Goal: Navigation & Orientation: Find specific page/section

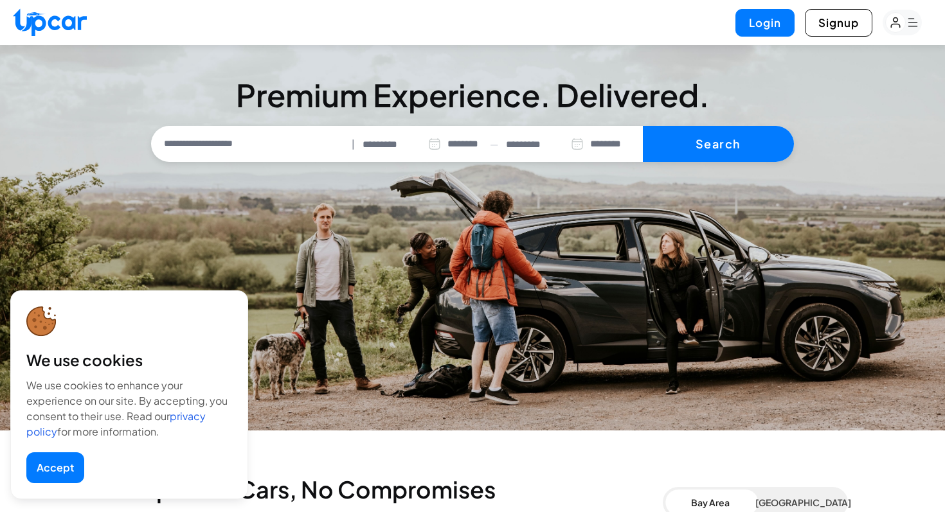
select select "********"
click at [51, 464] on button "Accept" at bounding box center [55, 468] width 58 height 31
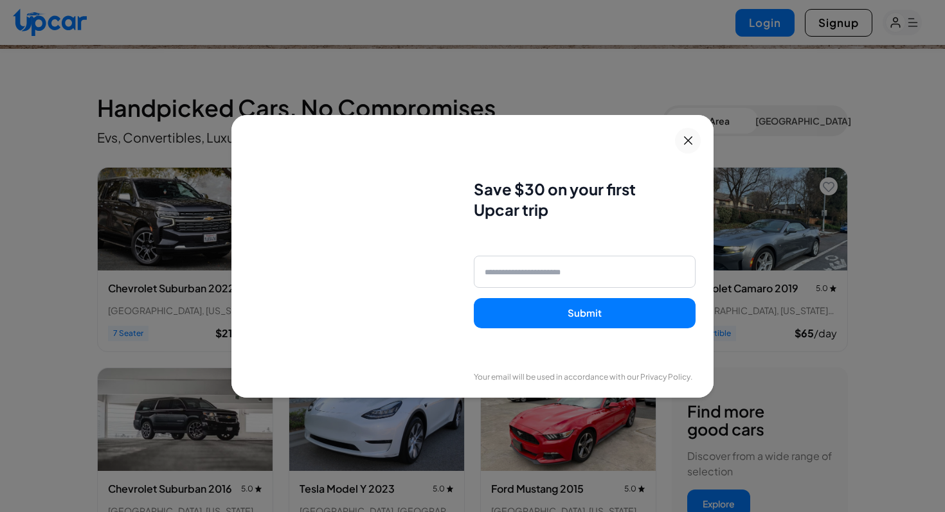
scroll to position [386, 0]
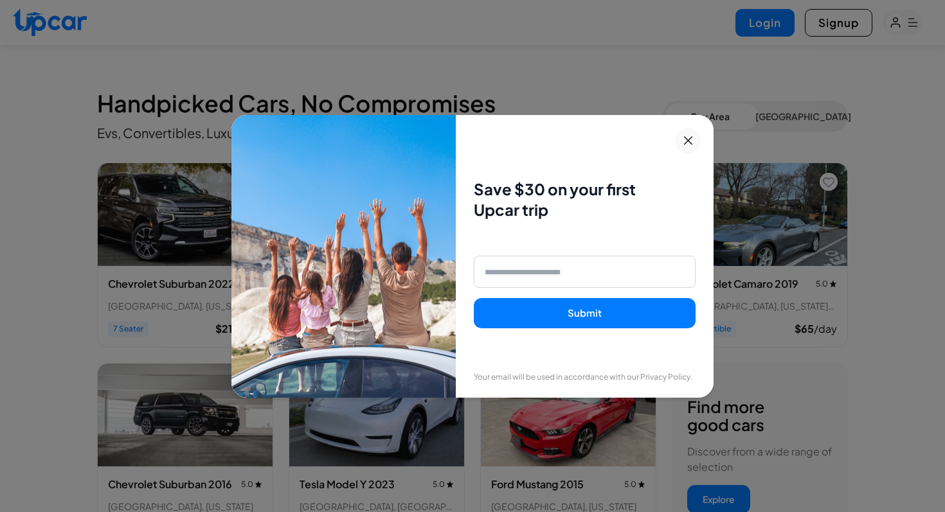
click at [689, 130] on button at bounding box center [688, 141] width 26 height 26
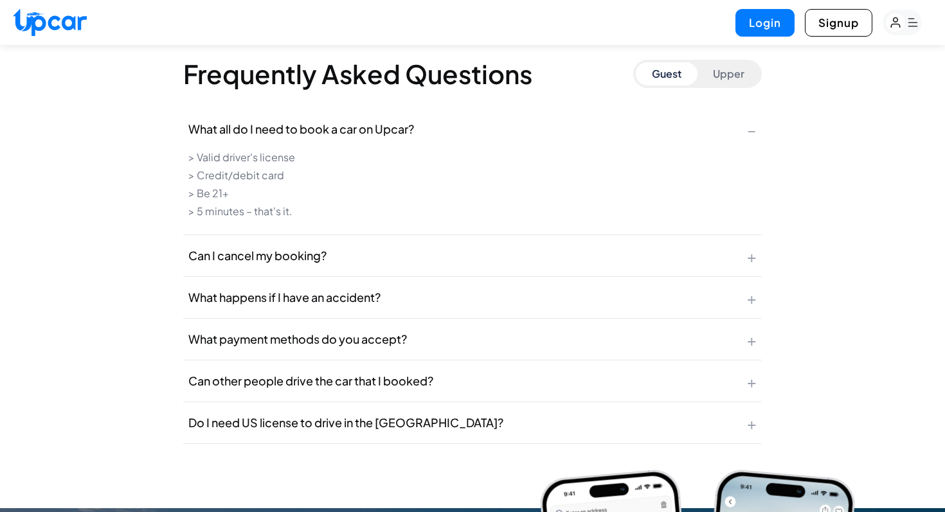
scroll to position [5124, 0]
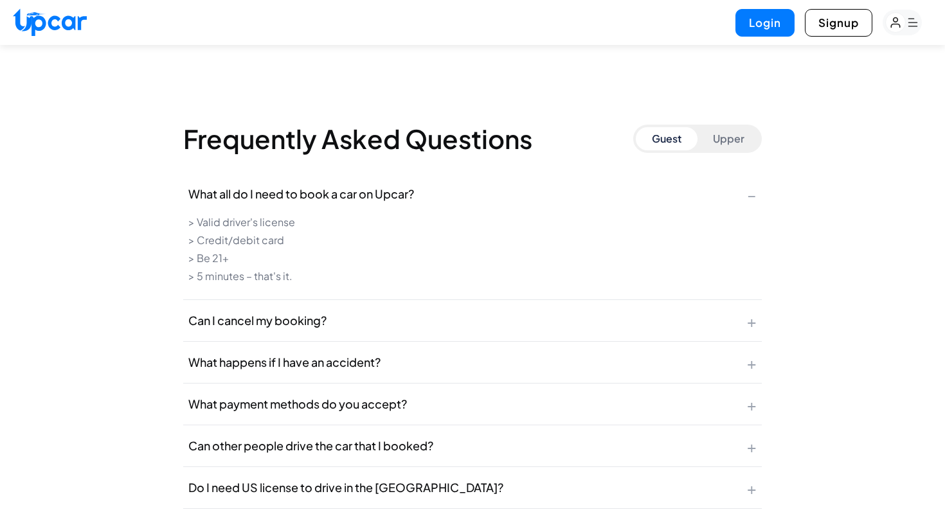
click at [729, 139] on button "Upper" at bounding box center [728, 138] width 62 height 23
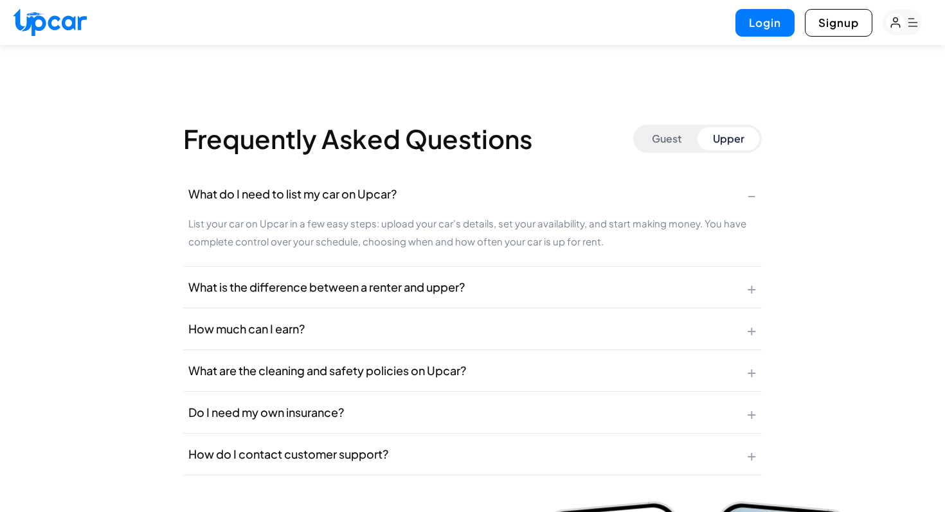
click at [682, 134] on button "Guest" at bounding box center [667, 138] width 62 height 23
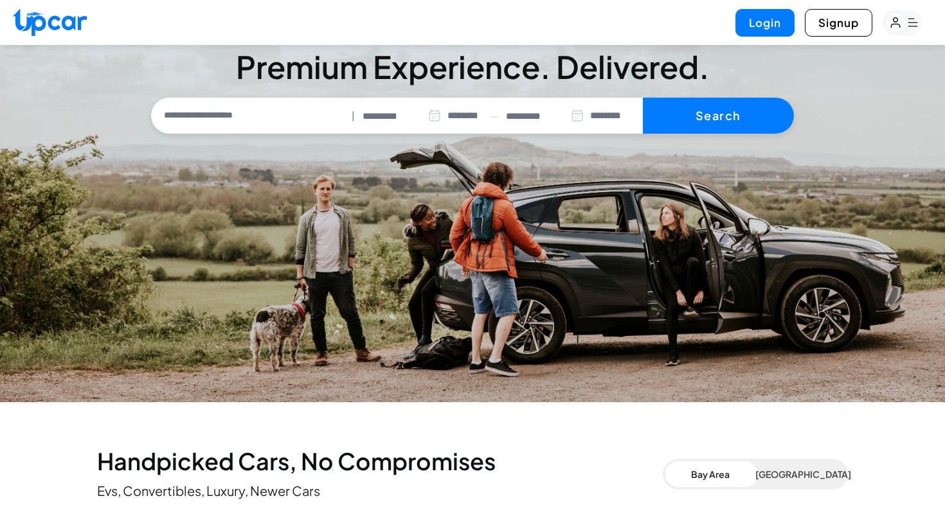
scroll to position [0, 0]
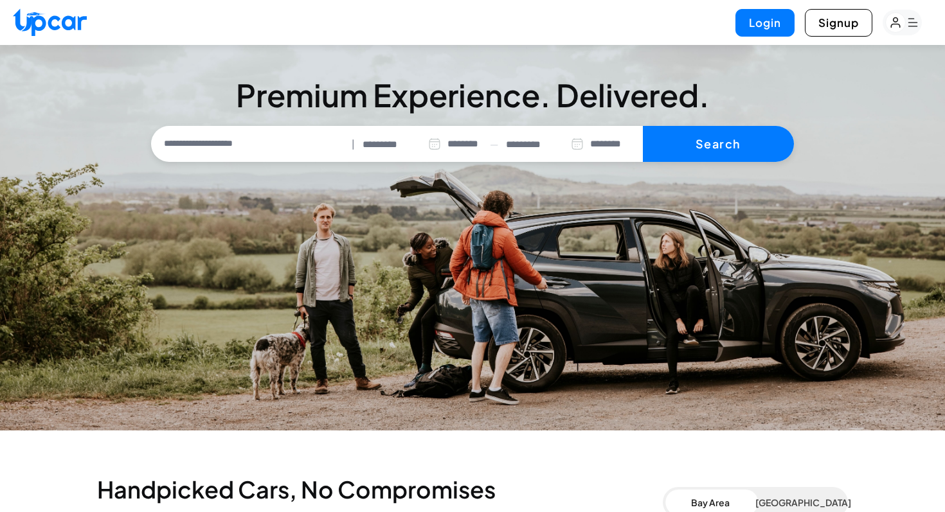
click at [905, 23] on rect "button" at bounding box center [896, 23] width 20 height 20
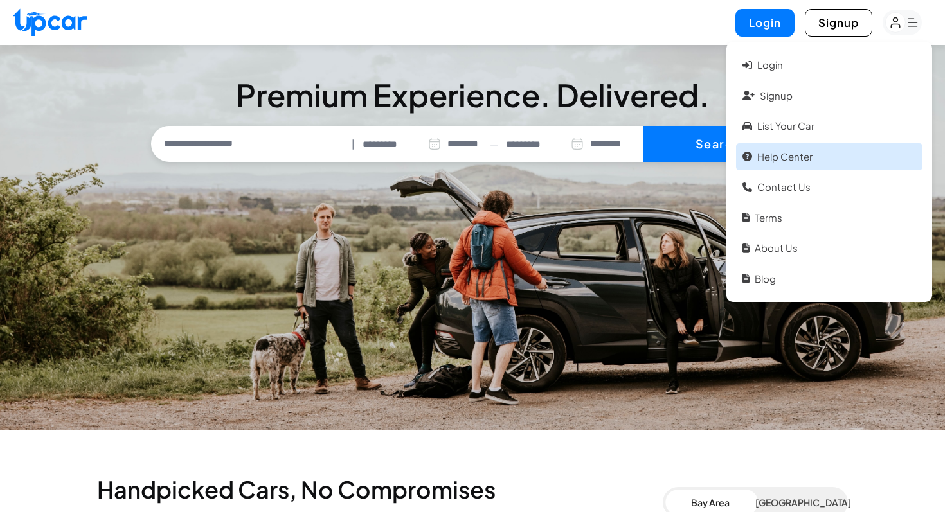
click at [796, 156] on link "Help Center" at bounding box center [829, 157] width 186 height 28
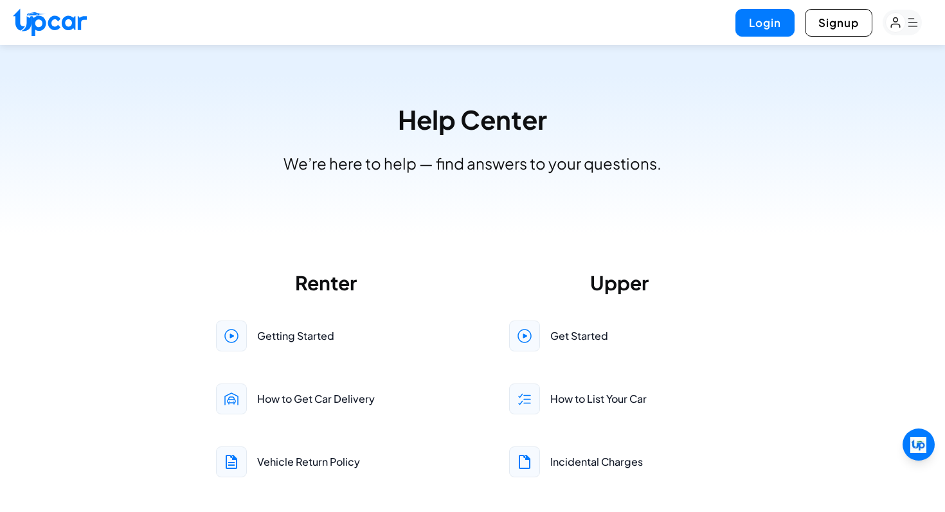
click at [915, 28] on rect "button" at bounding box center [902, 23] width 39 height 26
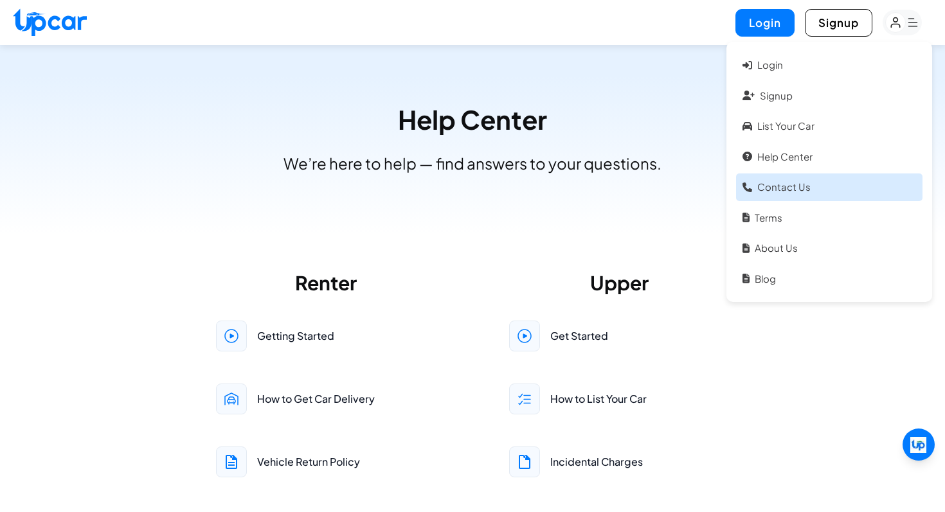
click at [829, 184] on link "Contact Us" at bounding box center [829, 188] width 186 height 28
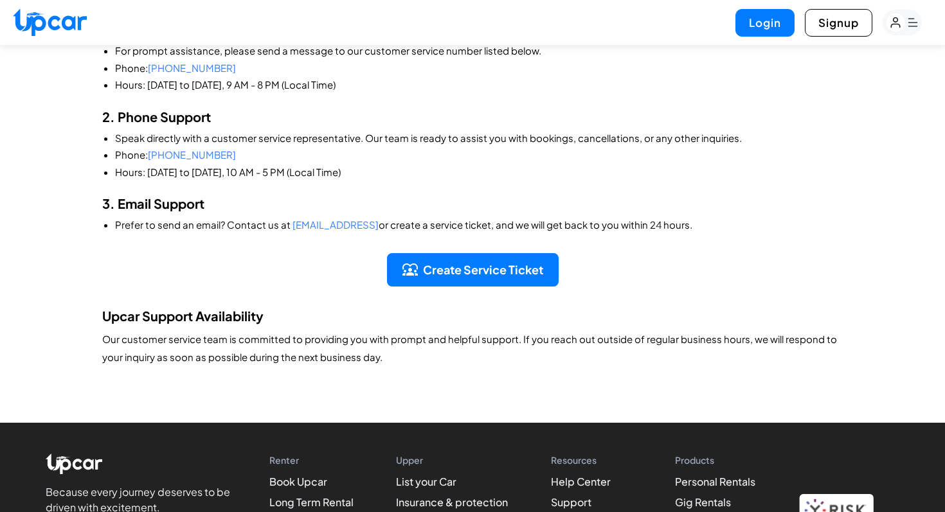
scroll to position [270, 0]
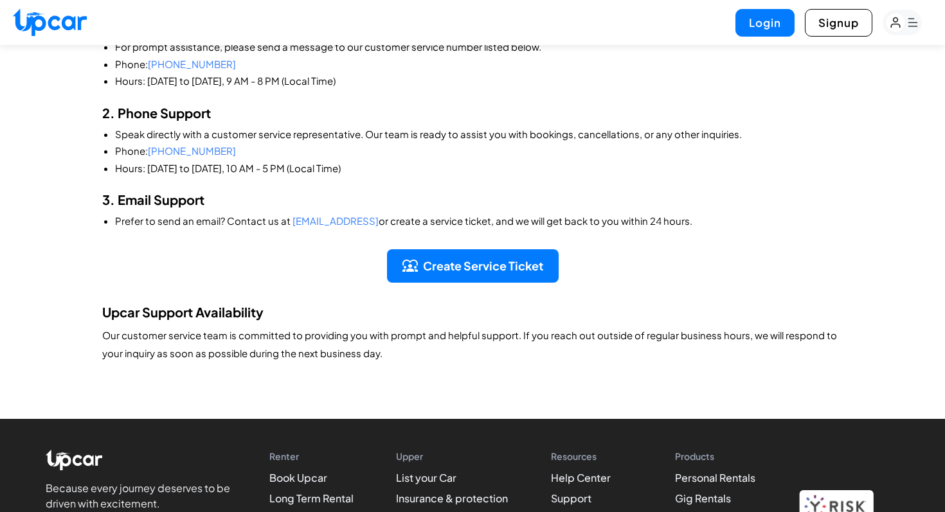
click at [910, 21] on rect "button" at bounding box center [902, 23] width 39 height 26
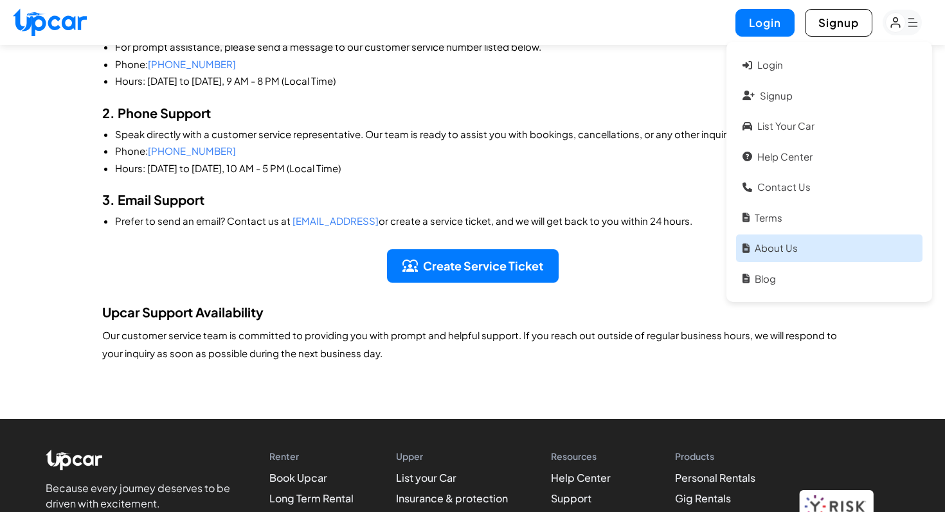
click at [782, 254] on link "About Us" at bounding box center [829, 249] width 186 height 28
